Goal: Task Accomplishment & Management: Use online tool/utility

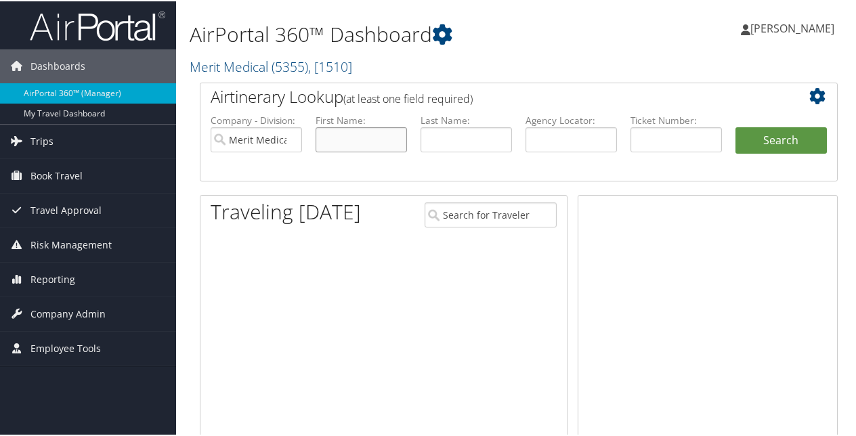
click at [355, 141] on input "text" at bounding box center [361, 138] width 91 height 25
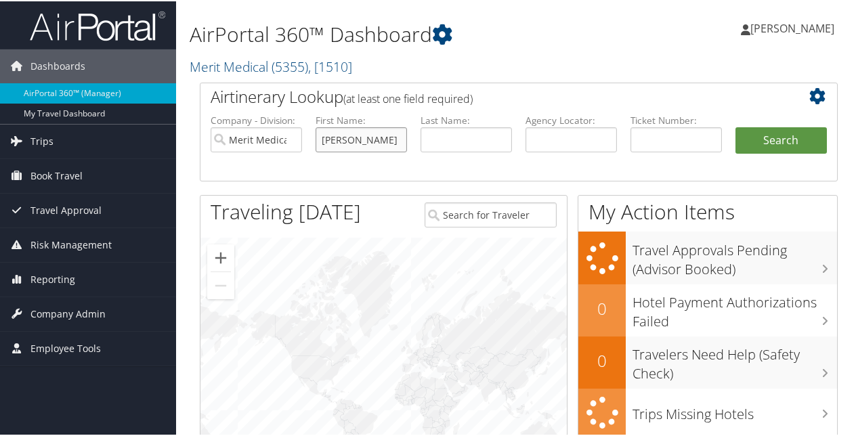
type input "Jeffrey"
type input "Erkelens"
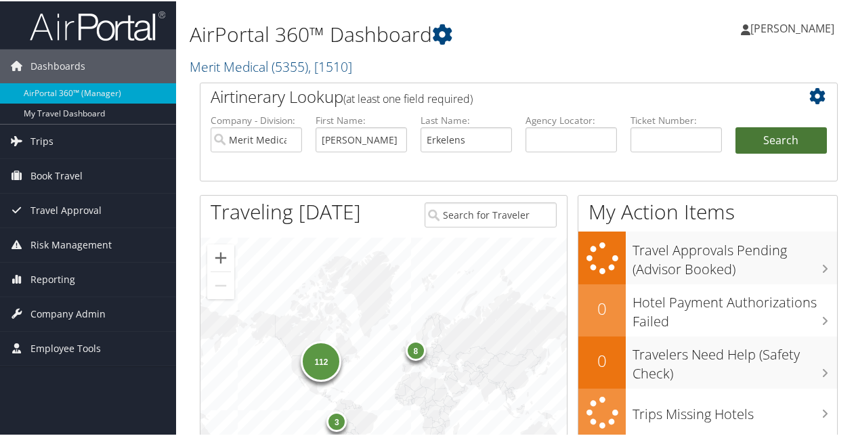
click at [763, 142] on button "Search" at bounding box center [781, 139] width 91 height 27
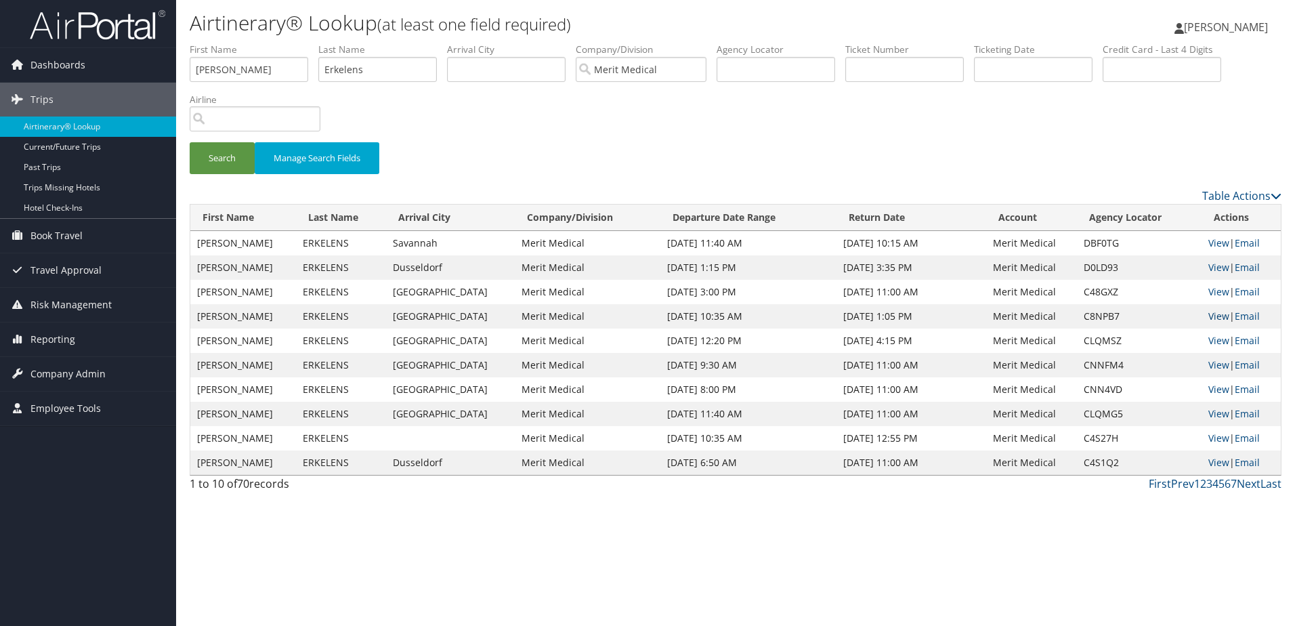
click at [861, 316] on link "View" at bounding box center [1218, 316] width 21 height 13
click at [861, 291] on link "View" at bounding box center [1218, 291] width 21 height 13
click at [861, 283] on td "View | Email" at bounding box center [1241, 292] width 79 height 24
click at [861, 293] on link "View" at bounding box center [1218, 291] width 21 height 13
click at [861, 268] on link "View" at bounding box center [1218, 267] width 21 height 13
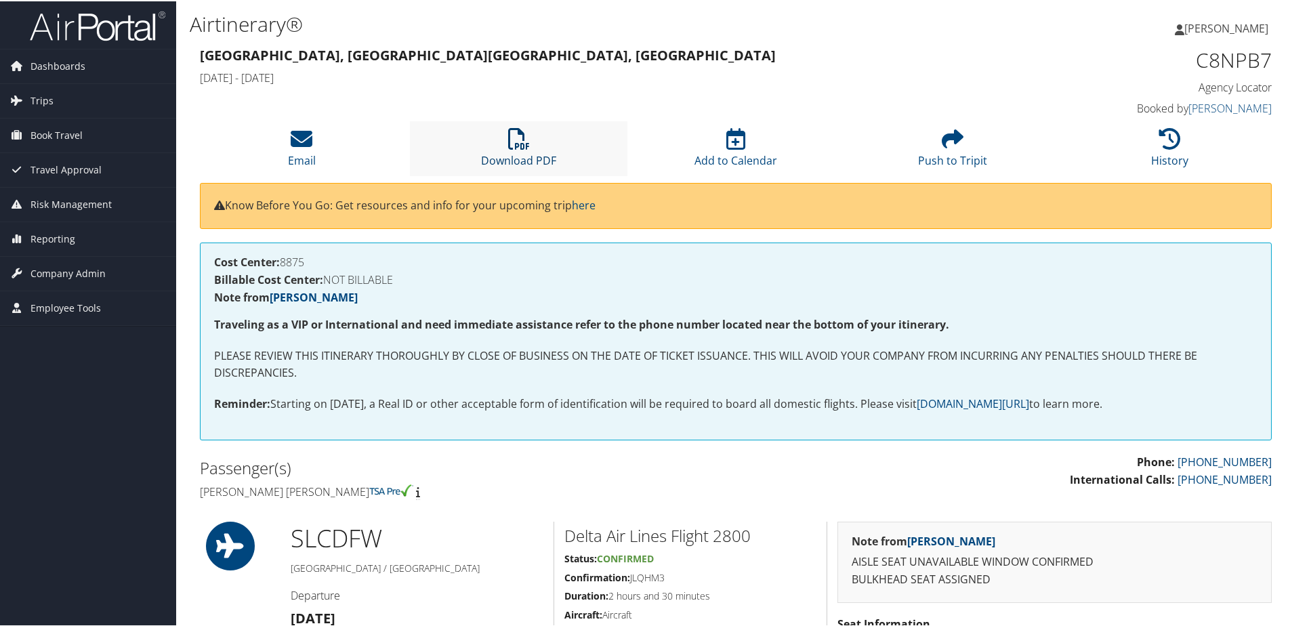
click at [518, 127] on icon at bounding box center [519, 138] width 22 height 22
click at [515, 136] on icon at bounding box center [519, 138] width 22 height 22
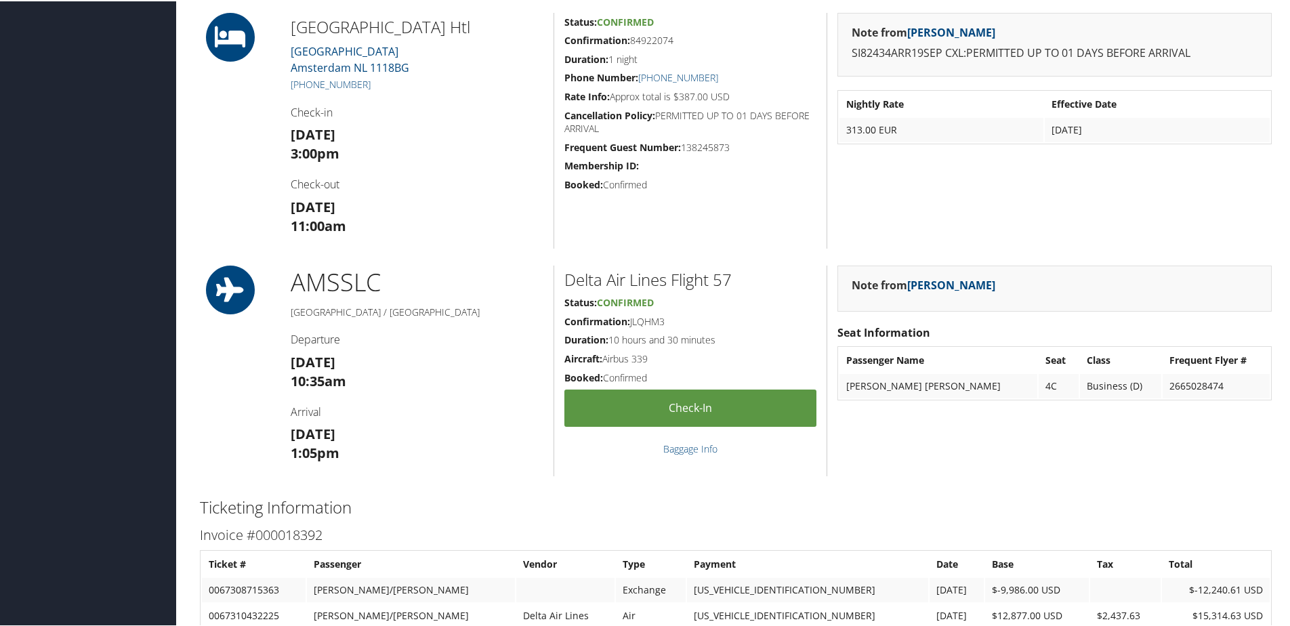
scroll to position [1558, 0]
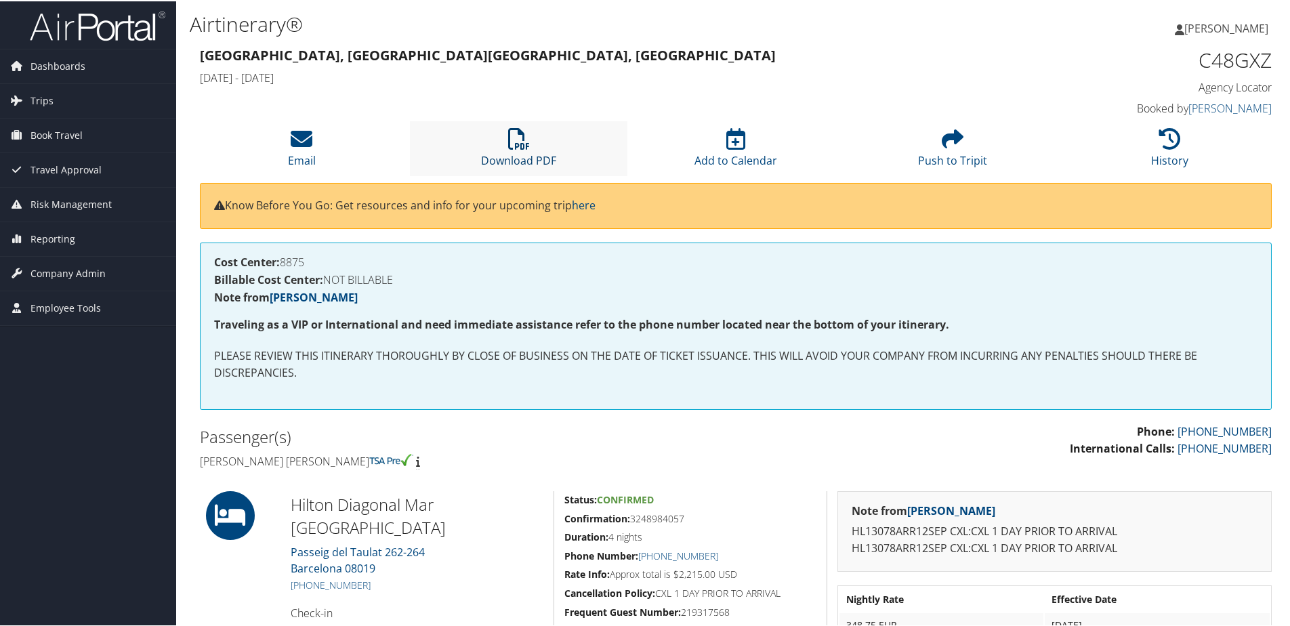
click at [513, 142] on icon at bounding box center [519, 138] width 22 height 22
click at [692, 70] on h4 "Fri 12 Sep 2025 - Tue 16 Sep 2025" at bounding box center [599, 76] width 799 height 15
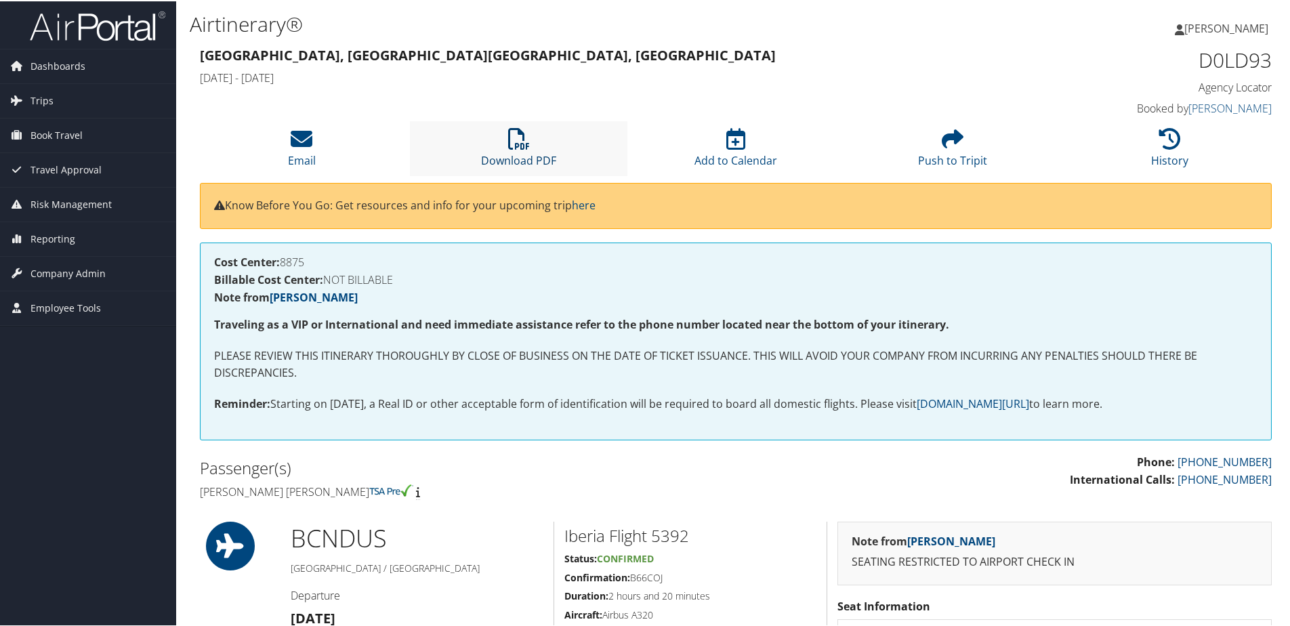
click at [523, 135] on icon at bounding box center [519, 138] width 22 height 22
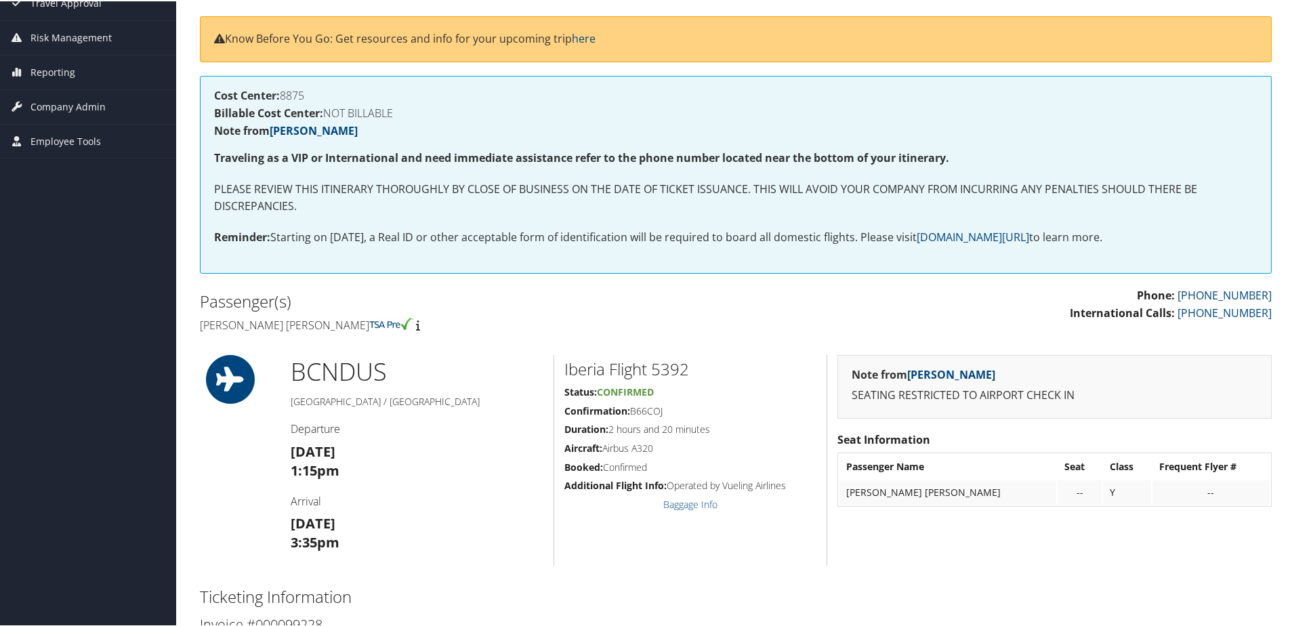
scroll to position [68, 0]
